Goal: Task Accomplishment & Management: Use online tool/utility

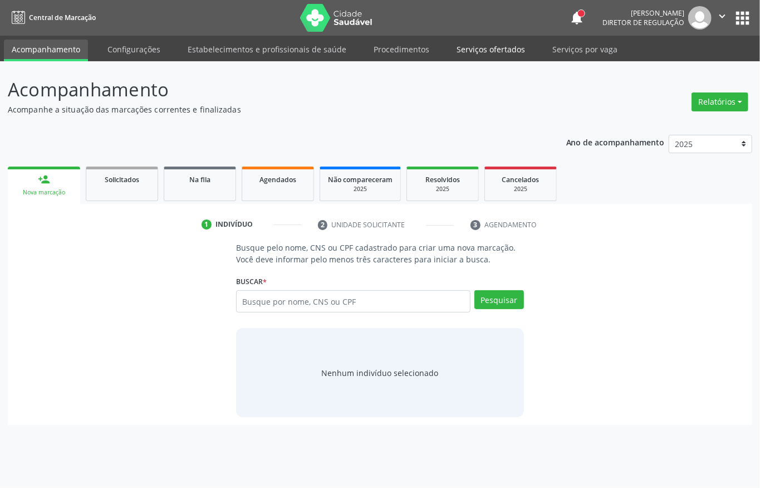
click at [483, 47] on link "Serviços ofertados" at bounding box center [491, 49] width 84 height 19
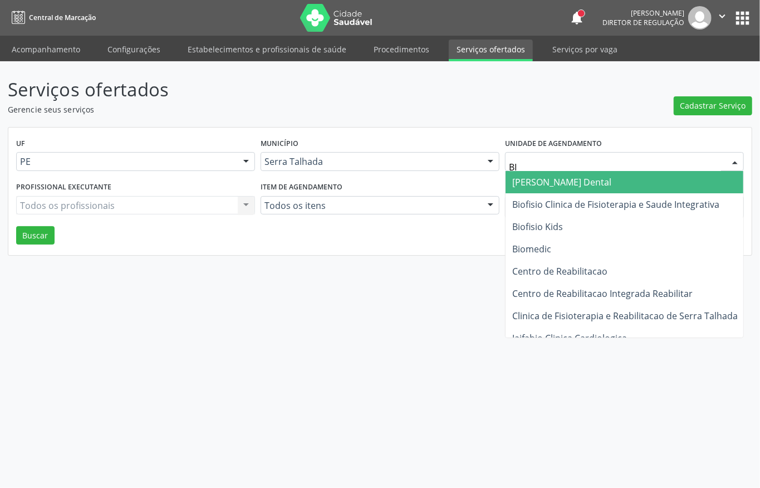
type input "BIO"
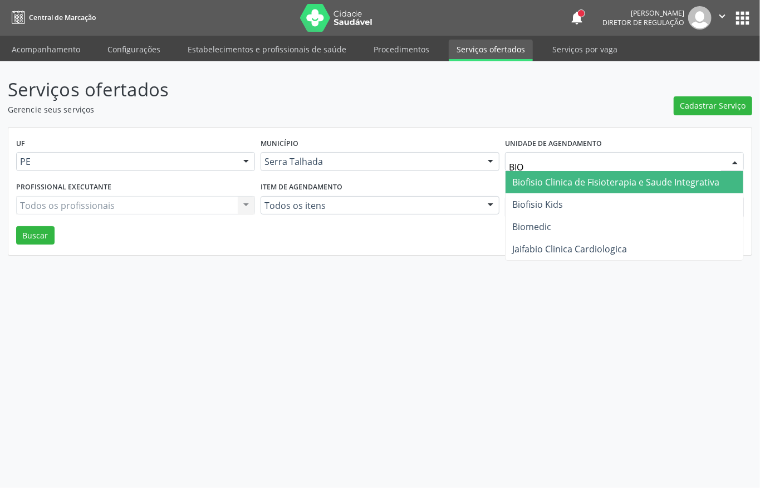
click at [625, 183] on span "Biofisio Clinica de Fisioterapia e Saude Integrativa" at bounding box center [615, 182] width 207 height 12
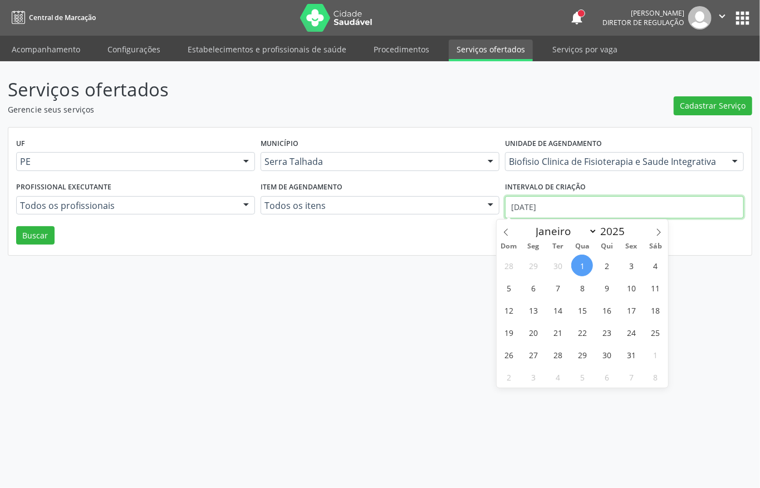
click at [579, 207] on input "[DATE]" at bounding box center [624, 207] width 239 height 22
click at [503, 236] on icon at bounding box center [506, 232] width 8 height 8
select select "8"
click at [528, 265] on span "1" at bounding box center [533, 265] width 22 height 22
type input "01/09/2025"
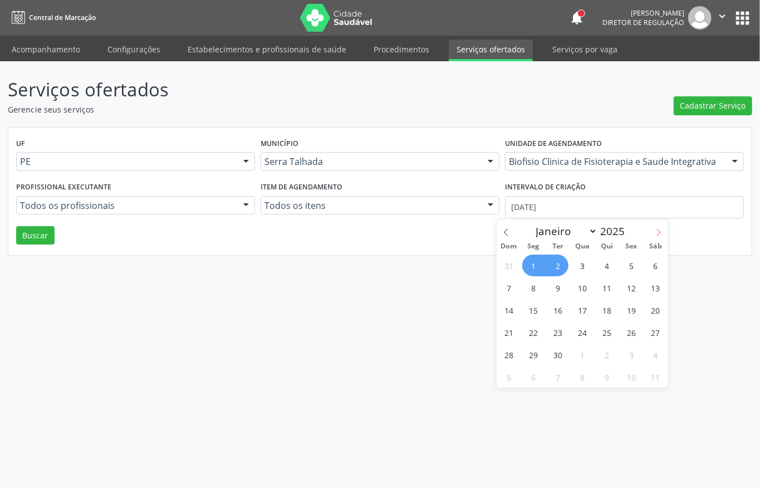
click at [662, 234] on icon at bounding box center [659, 232] width 8 height 8
select select "9"
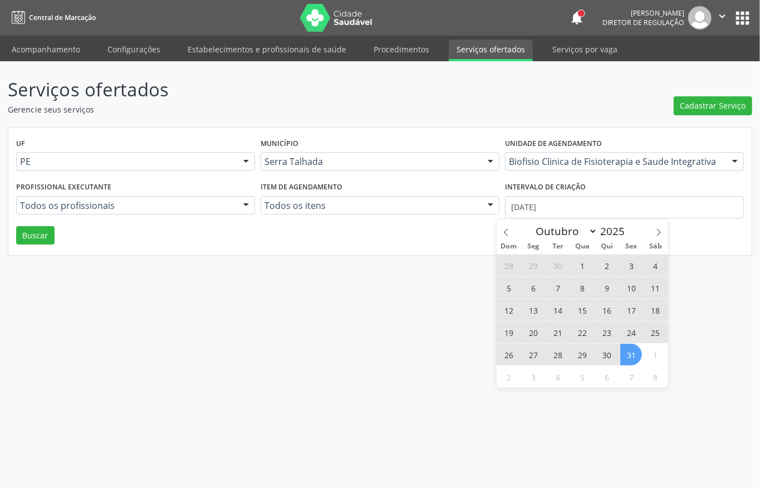
click at [631, 353] on span "31" at bounding box center [631, 355] width 22 height 22
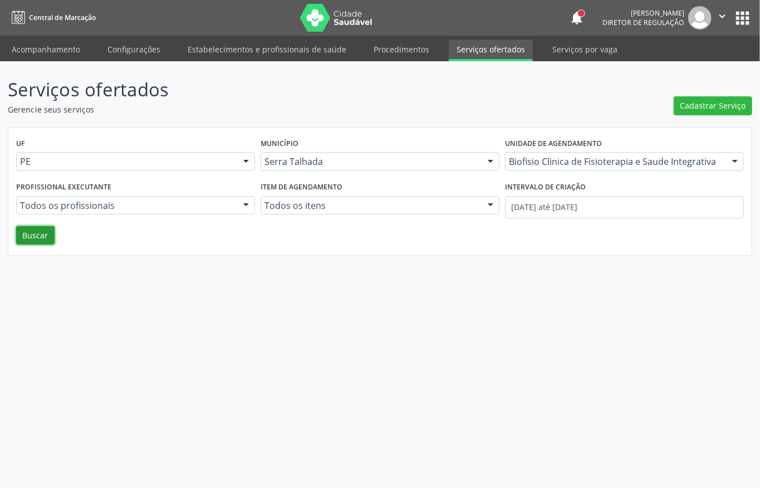
click at [43, 232] on button "Buscar" at bounding box center [35, 235] width 38 height 19
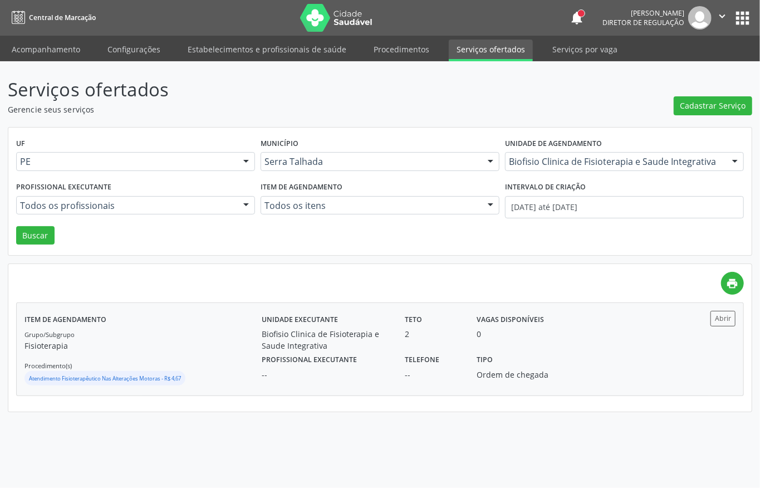
click at [246, 325] on div "Item de agendamento Grupo/Subgrupo Fisioterapia Procedimento(s) Atendimento Fis…" at bounding box center [143, 349] width 237 height 76
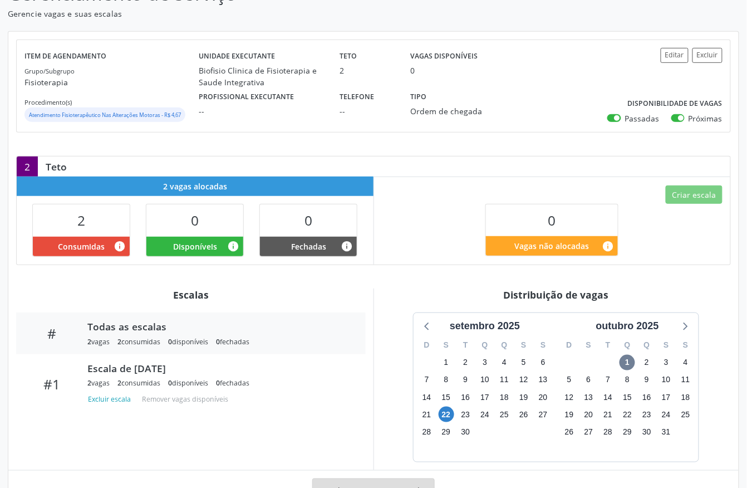
scroll to position [94, 0]
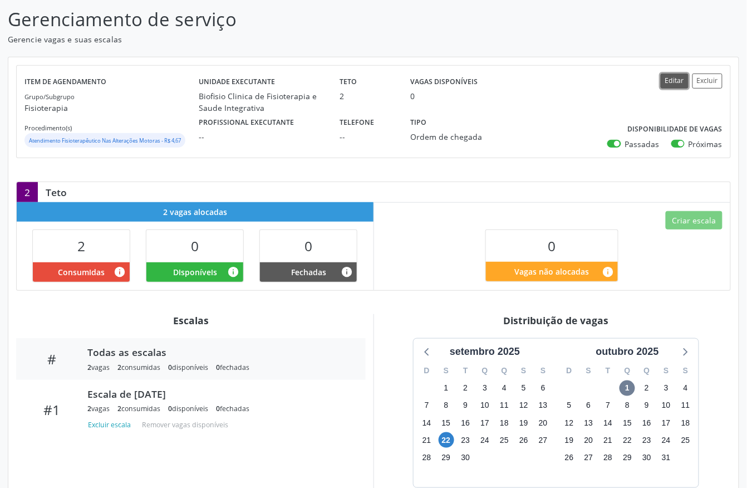
click at [674, 86] on button "Editar" at bounding box center [675, 81] width 28 height 15
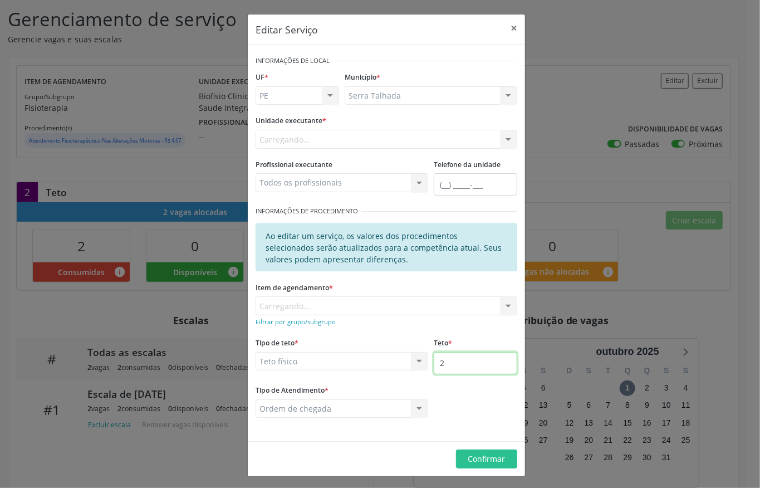
click at [453, 372] on input "2" at bounding box center [476, 363] width 84 height 22
type input "3"
click at [486, 459] on span "Confirmar" at bounding box center [486, 458] width 37 height 11
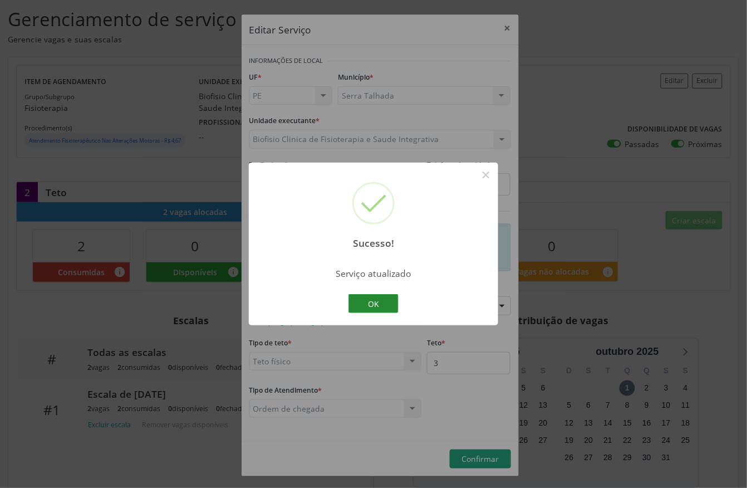
click at [379, 300] on button "OK" at bounding box center [374, 303] width 50 height 19
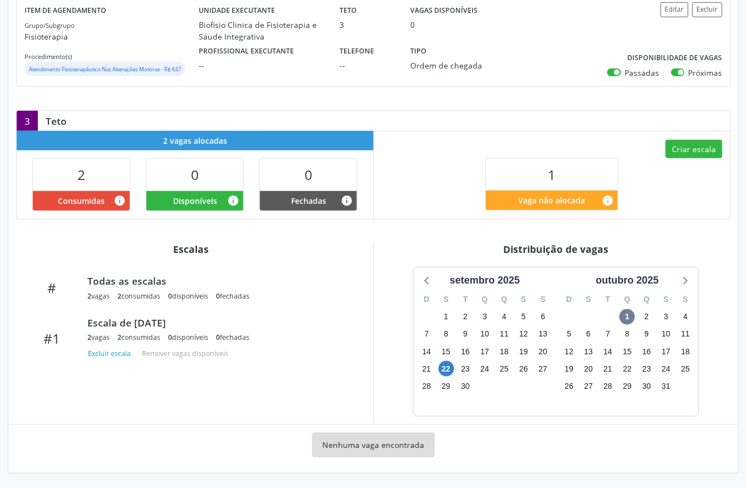
scroll to position [169, 0]
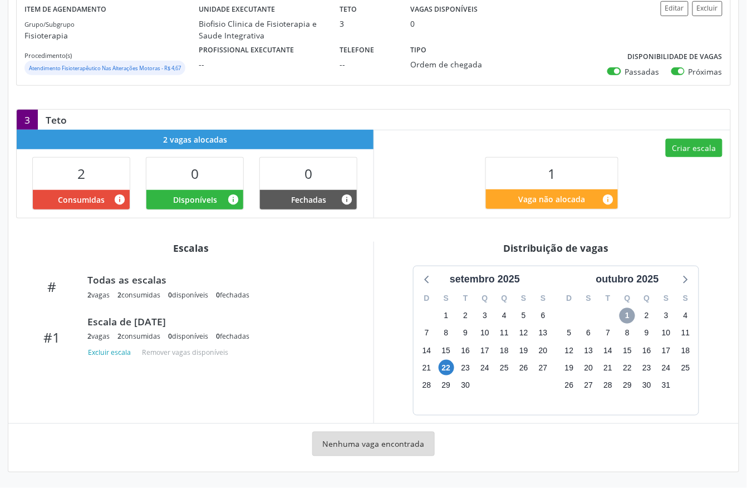
click at [624, 312] on span "1" at bounding box center [628, 316] width 16 height 16
click at [625, 312] on span "1" at bounding box center [628, 316] width 16 height 16
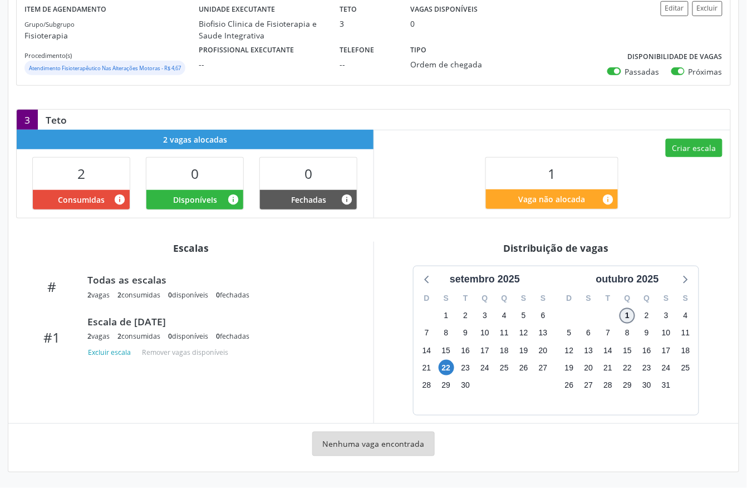
click at [625, 312] on span "1" at bounding box center [628, 316] width 16 height 16
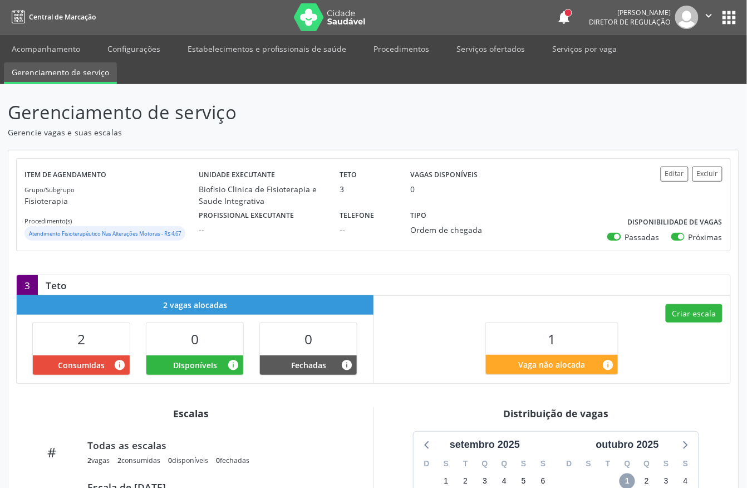
scroll to position [0, 0]
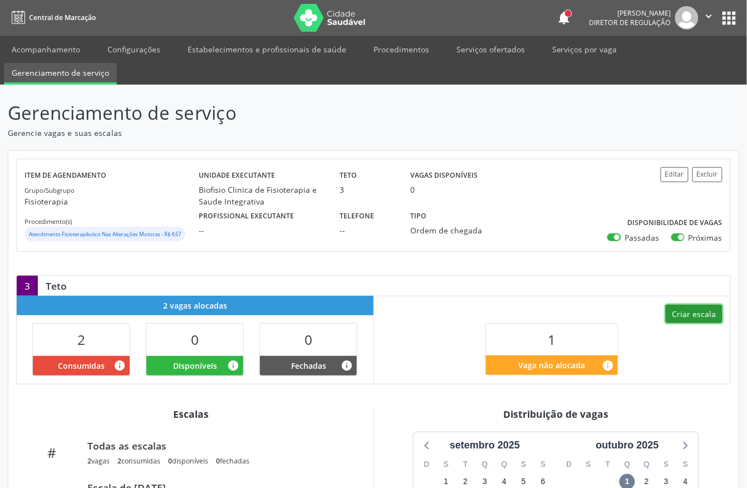
click at [684, 317] on button "Criar escala" at bounding box center [694, 314] width 57 height 19
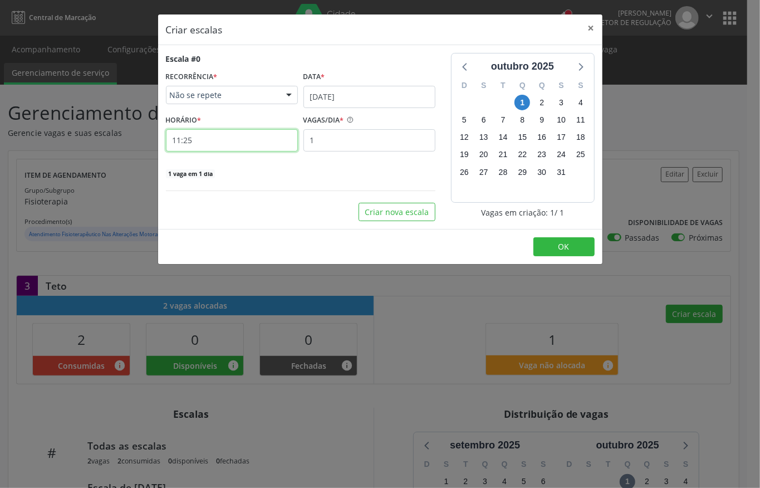
click at [264, 143] on input "11:25" at bounding box center [232, 140] width 132 height 22
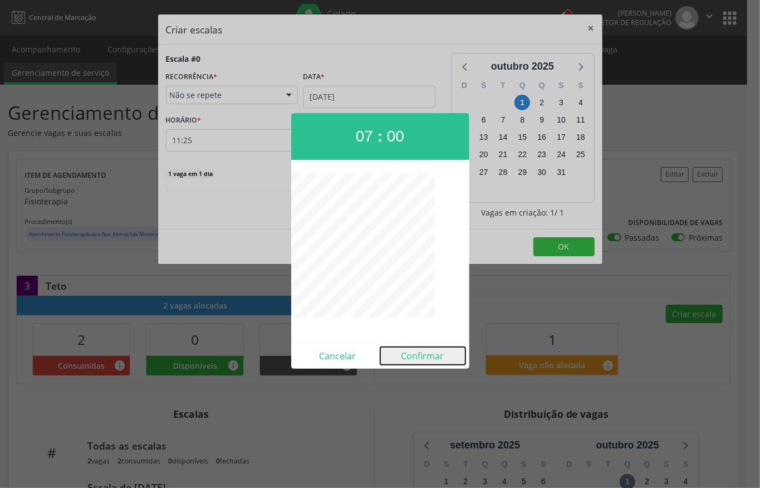
click at [415, 357] on button "Confirmar" at bounding box center [422, 356] width 85 height 18
type input "07:00"
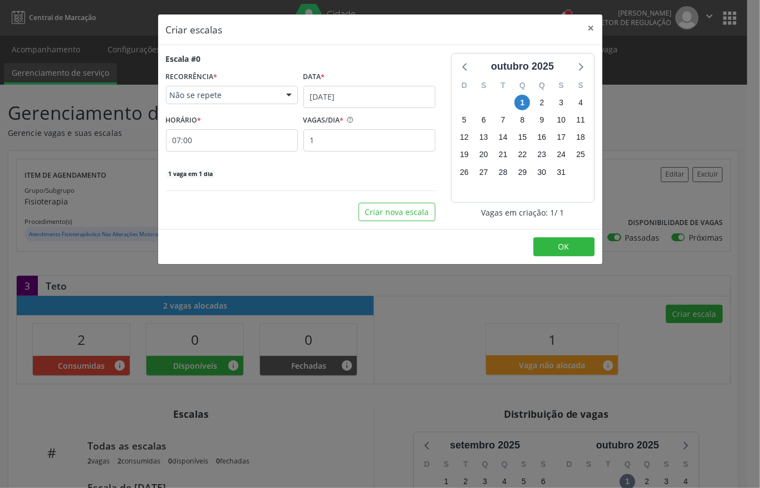
click at [403, 83] on div "Data *" at bounding box center [369, 76] width 132 height 17
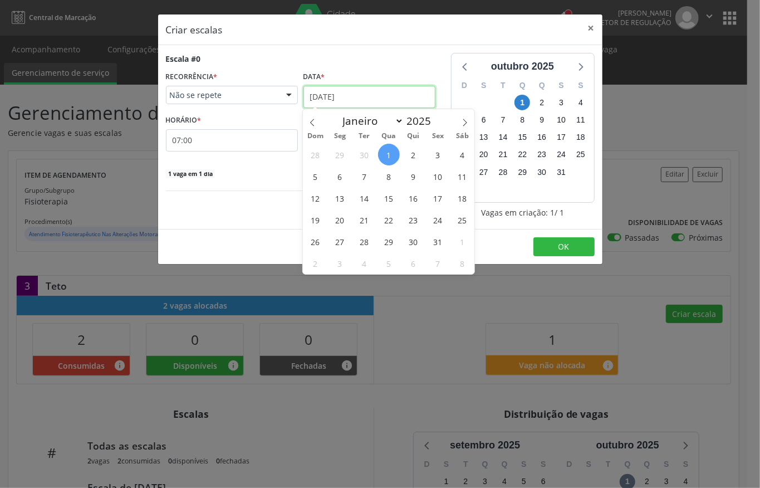
click at [399, 94] on input "[DATE]" at bounding box center [369, 97] width 132 height 22
click at [339, 175] on span "6" at bounding box center [340, 176] width 22 height 22
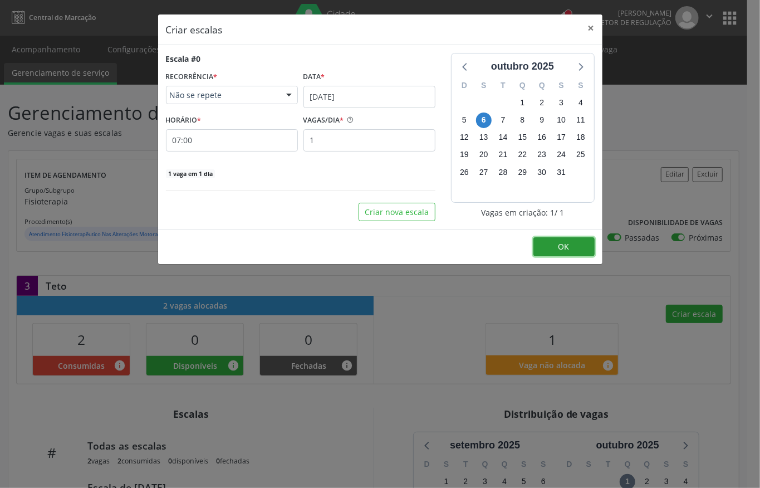
click at [553, 244] on button "OK" at bounding box center [563, 246] width 61 height 19
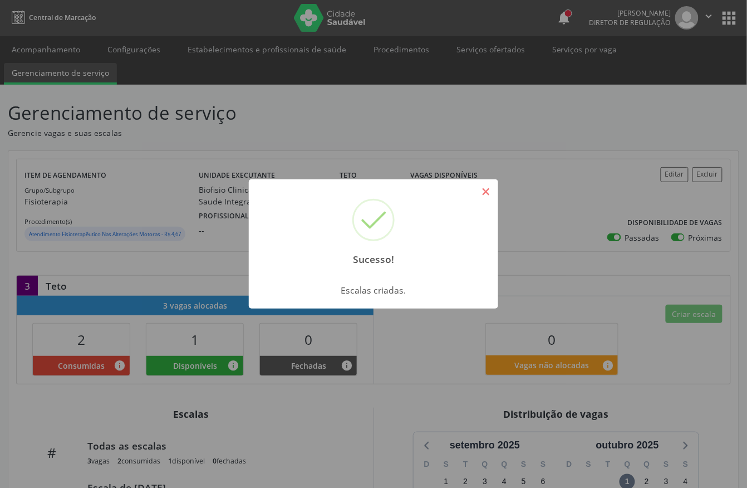
click at [486, 196] on button "×" at bounding box center [486, 191] width 19 height 19
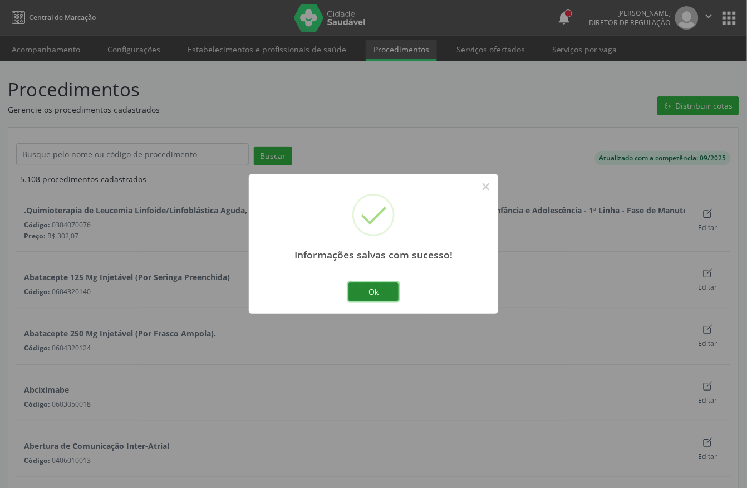
click at [368, 295] on button "Ok" at bounding box center [374, 291] width 50 height 19
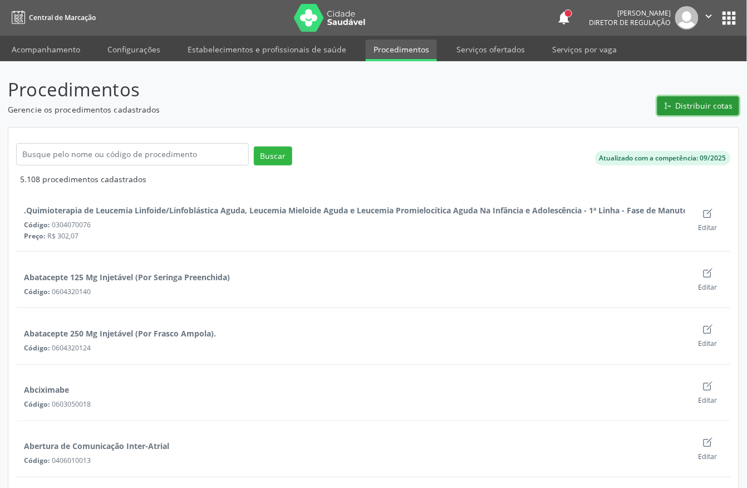
click at [697, 109] on span "Distribuir cotas" at bounding box center [704, 106] width 57 height 12
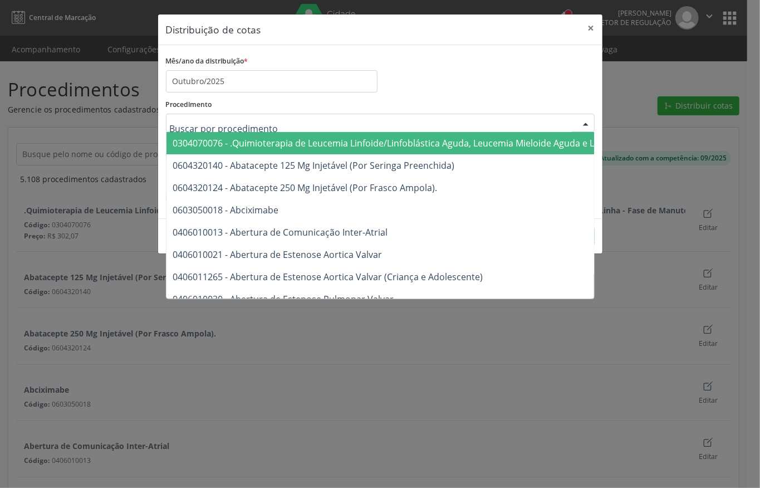
click at [361, 125] on div at bounding box center [380, 123] width 429 height 19
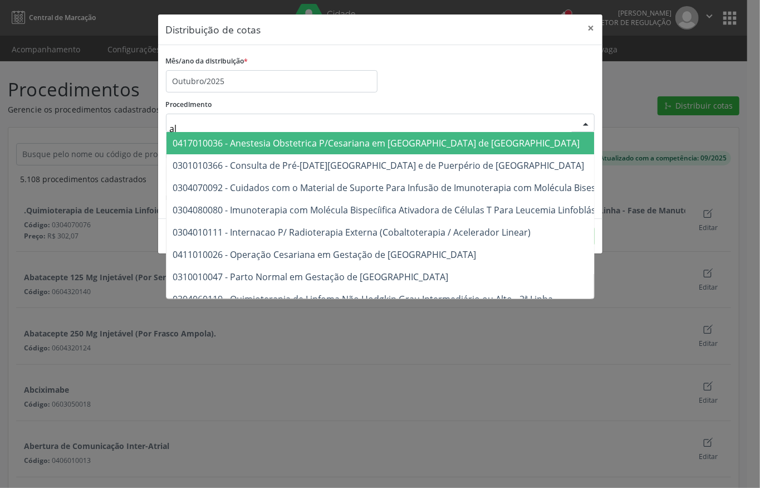
type input "a"
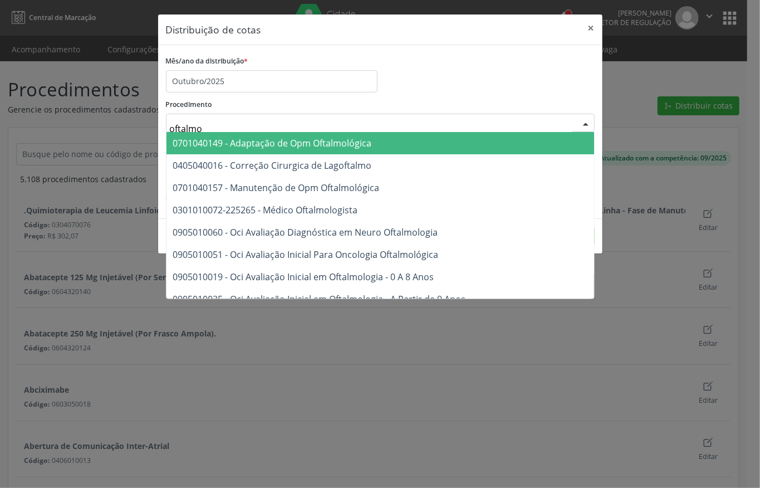
type input "oftalmol"
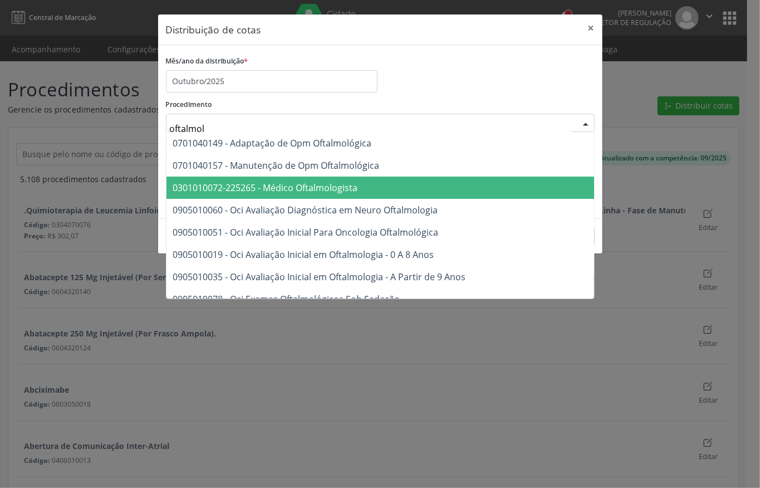
click at [346, 182] on span "0301010072-225265 - Médico Oftalmologista" at bounding box center [265, 188] width 185 height 12
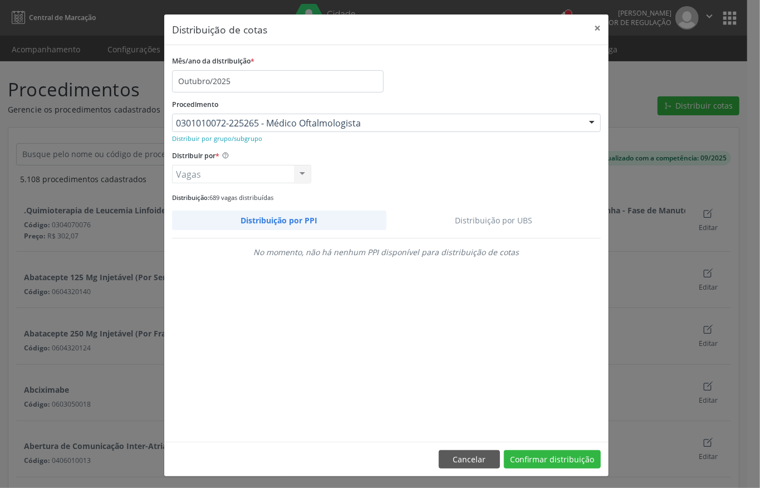
click at [471, 226] on link "Distribuição por UBS" at bounding box center [493, 219] width 215 height 19
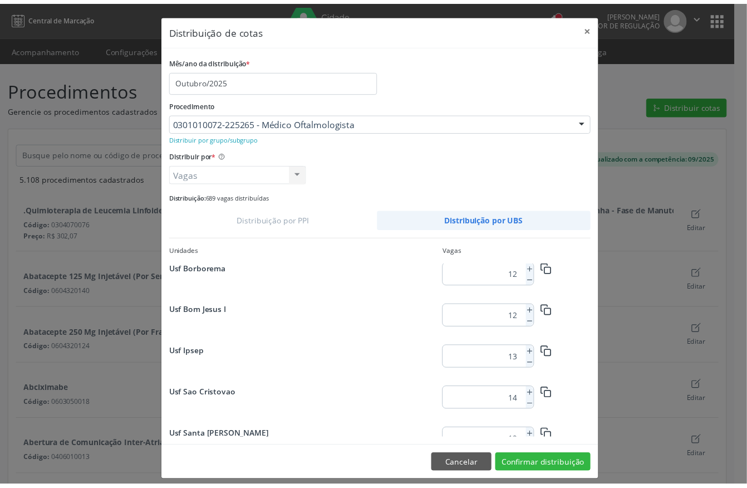
scroll to position [430, 0]
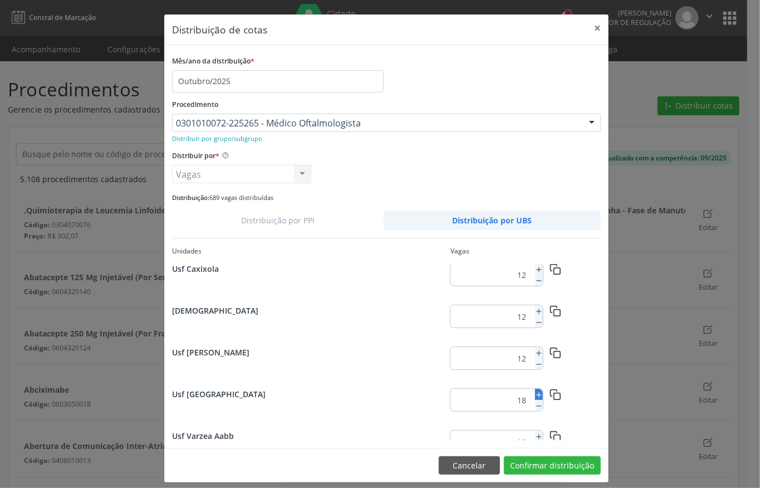
click at [535, 390] on button at bounding box center [539, 394] width 8 height 11
type input "20"
click at [542, 464] on button "Confirmar distribuição" at bounding box center [552, 465] width 97 height 19
